Goal: Information Seeking & Learning: Learn about a topic

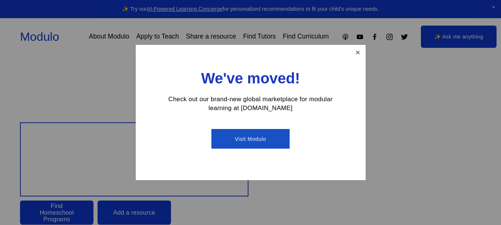
click at [360, 49] on link "Close" at bounding box center [357, 52] width 13 height 13
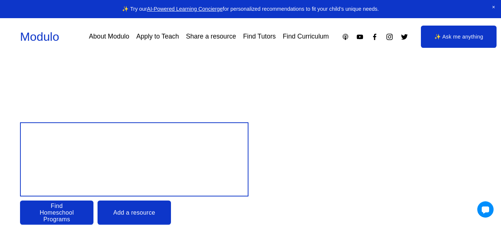
click at [249, 34] on link "Find Tutors" at bounding box center [259, 36] width 33 height 13
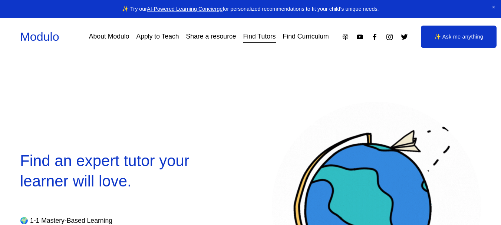
scroll to position [99, 0]
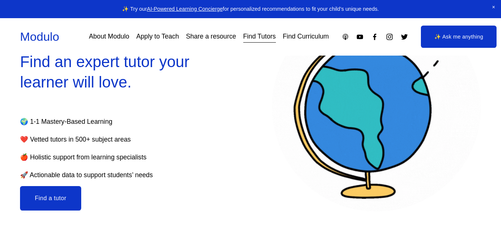
select select "**"
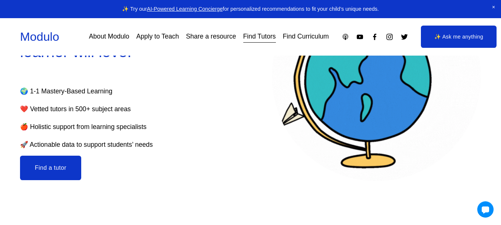
scroll to position [0, 0]
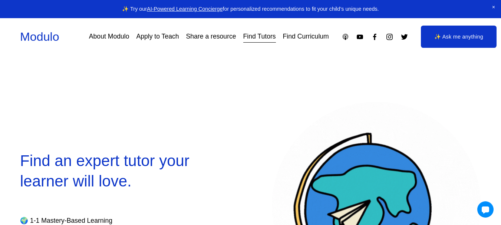
click at [310, 34] on link "Find Curriculum" at bounding box center [306, 36] width 46 height 13
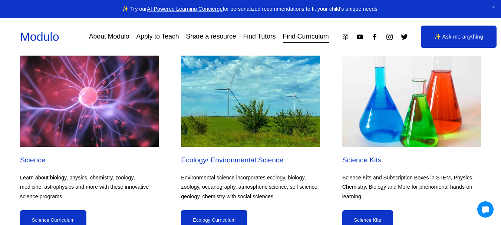
scroll to position [2485, 0]
